Goal: Task Accomplishment & Management: Manage account settings

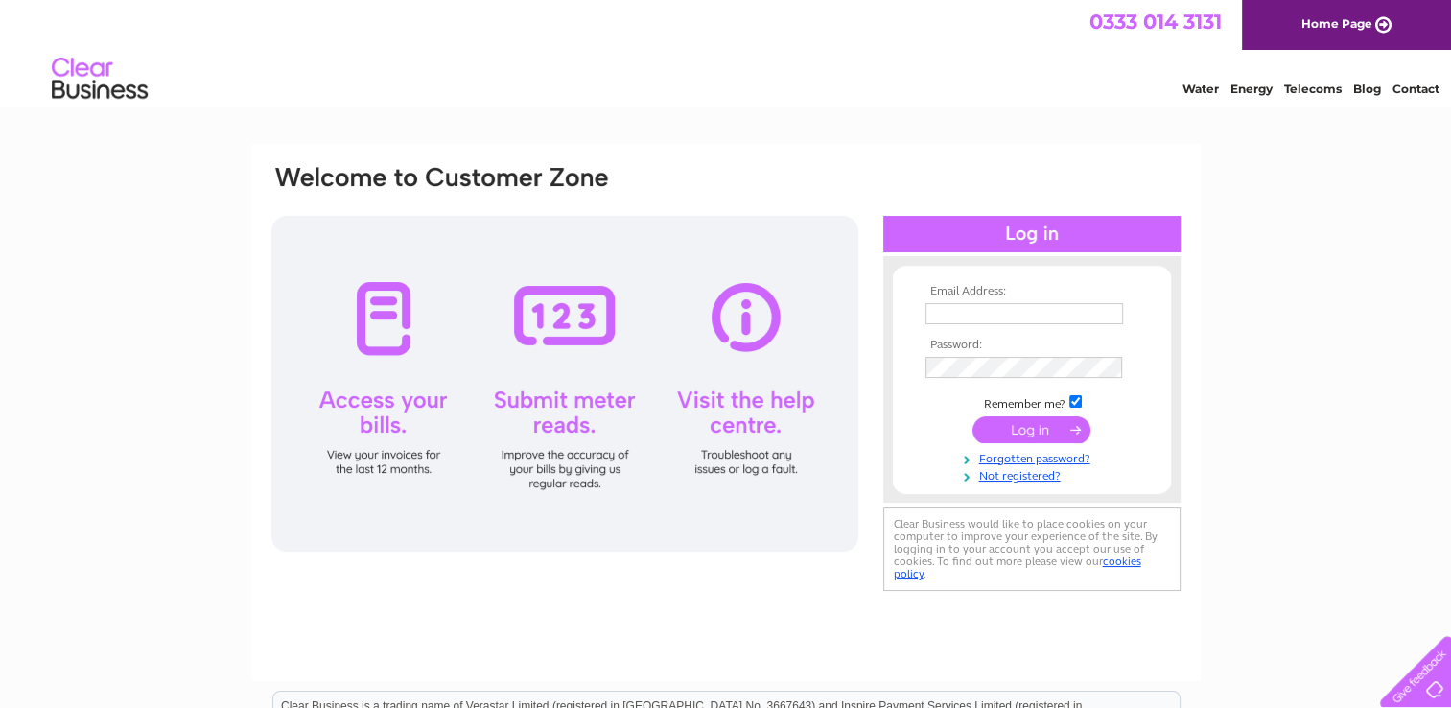
type input "browngreencraig@sky.com"
click at [1051, 425] on input "submit" at bounding box center [1031, 429] width 118 height 27
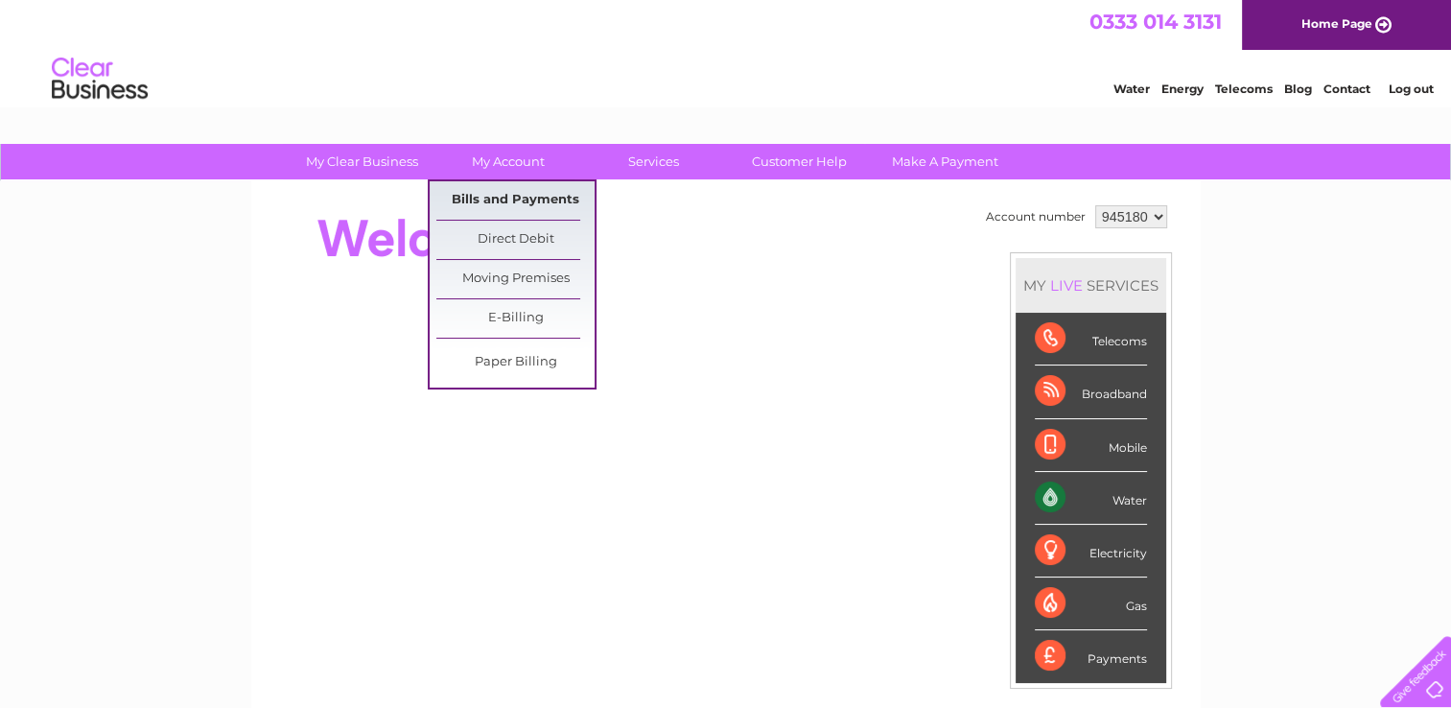
click at [490, 200] on link "Bills and Payments" at bounding box center [515, 200] width 158 height 38
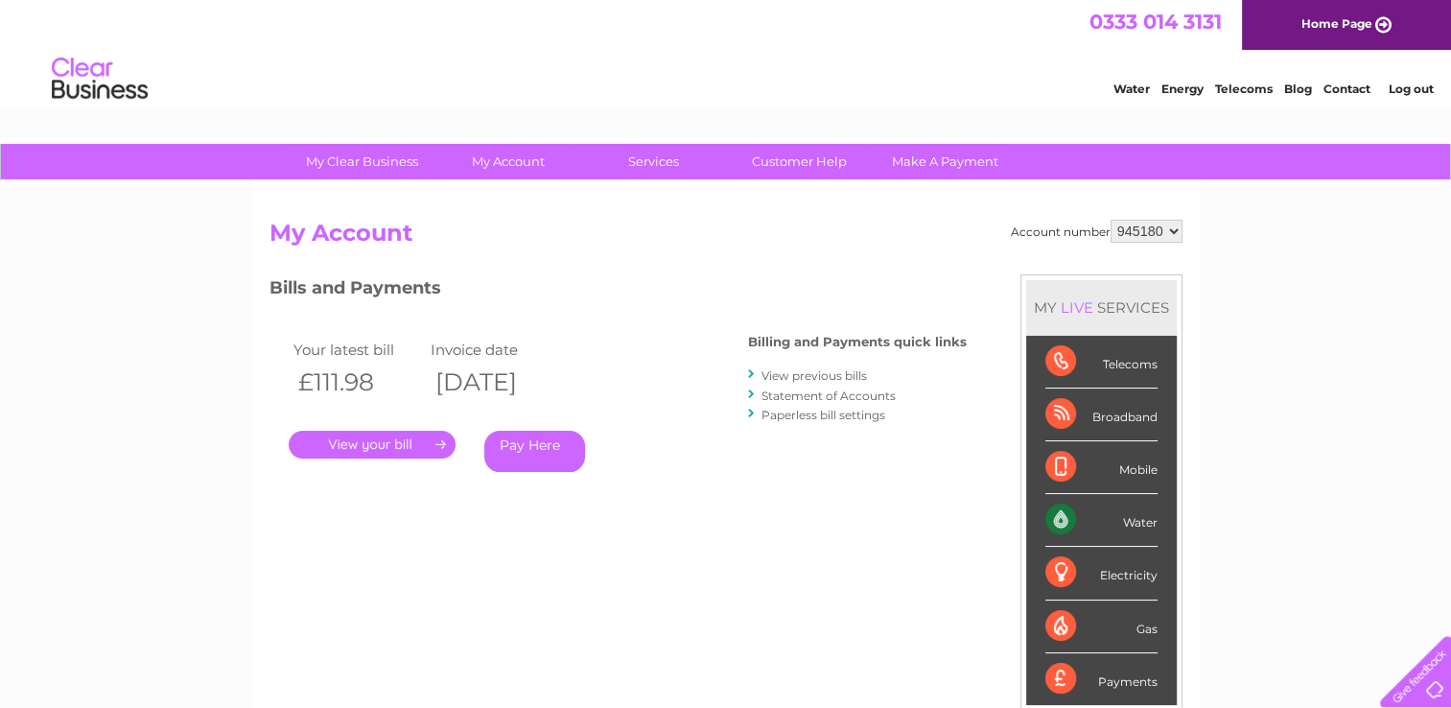
click at [423, 443] on link "." at bounding box center [372, 445] width 167 height 28
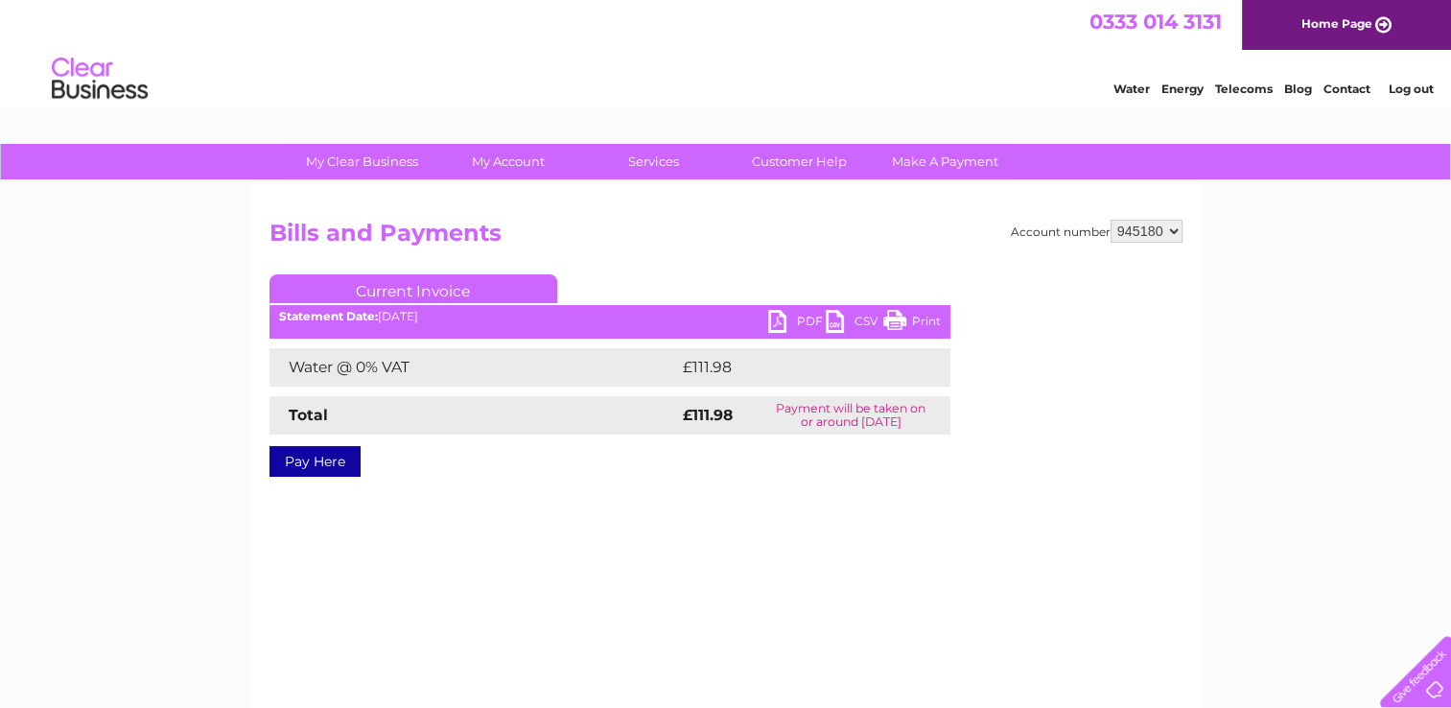
click at [798, 316] on link "PDF" at bounding box center [797, 324] width 58 height 28
